Goal: Transaction & Acquisition: Subscribe to service/newsletter

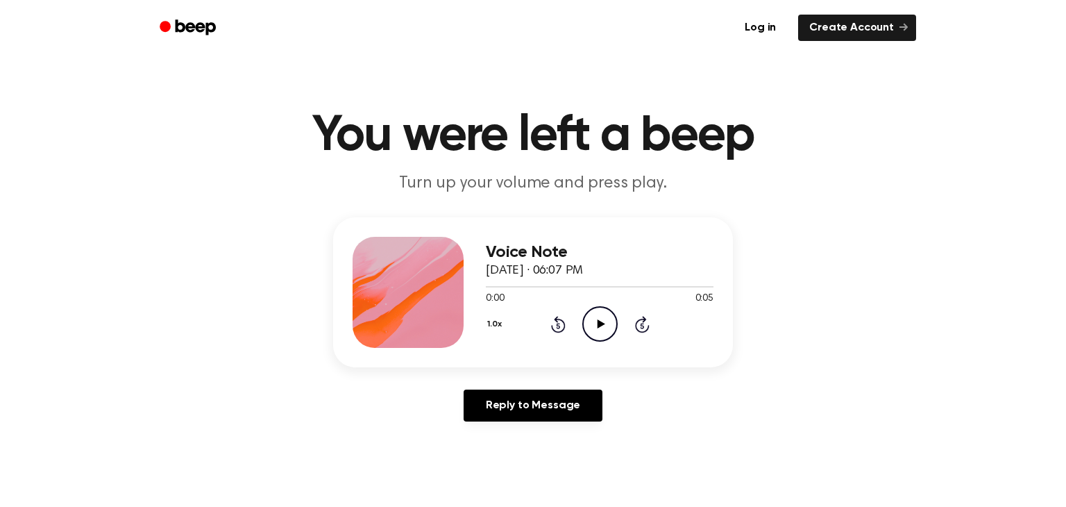
click at [577, 152] on h1 "You were left a beep" at bounding box center [533, 136] width 711 height 50
click at [605, 324] on icon "Play Audio" at bounding box center [599, 323] width 35 height 35
click at [777, 25] on link "Log in" at bounding box center [760, 28] width 59 height 32
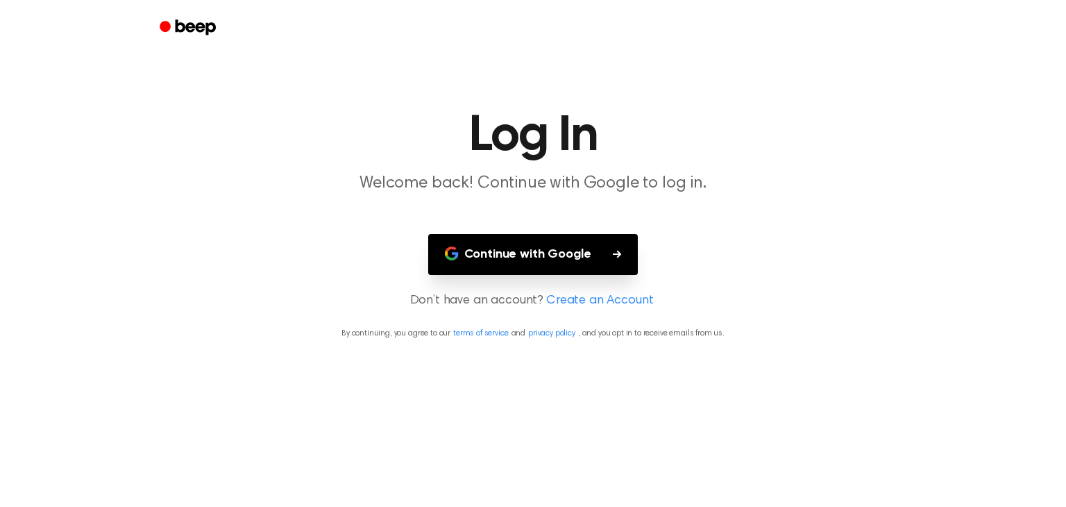
click at [569, 246] on button "Continue with Google" at bounding box center [533, 254] width 210 height 41
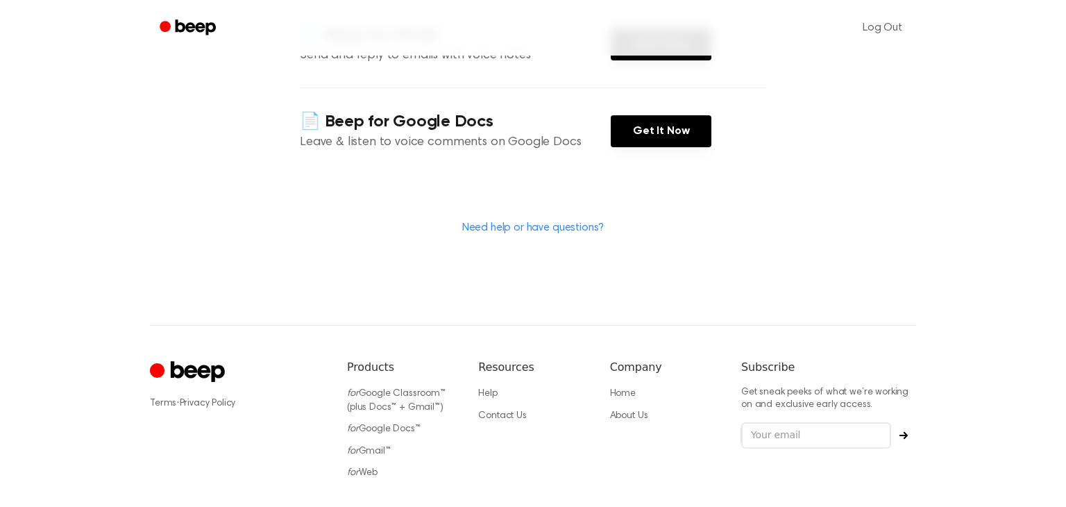
scroll to position [372, 0]
click at [641, 139] on link "Get It Now" at bounding box center [661, 131] width 101 height 32
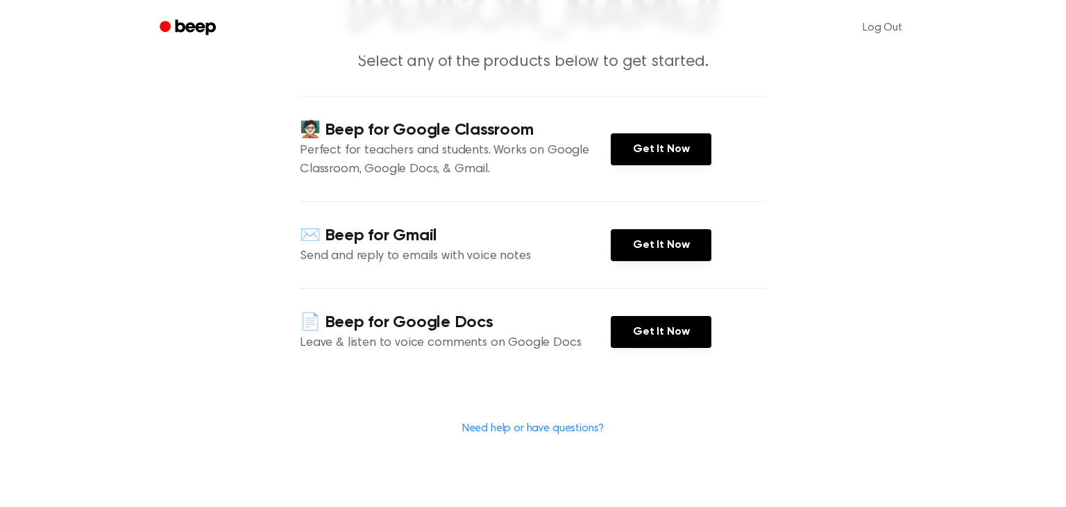
scroll to position [169, 0]
